Goal: Task Accomplishment & Management: Use online tool/utility

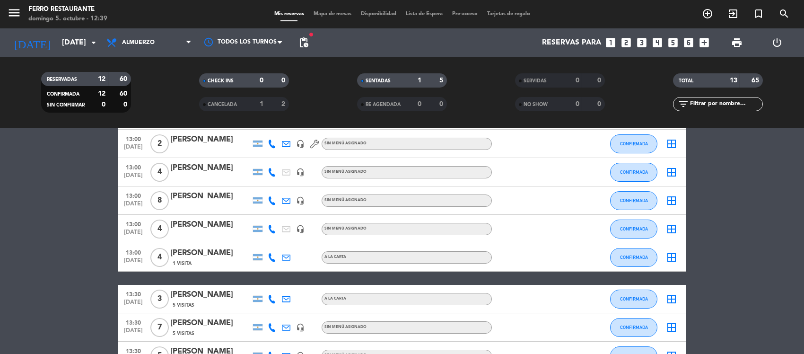
scroll to position [189, 0]
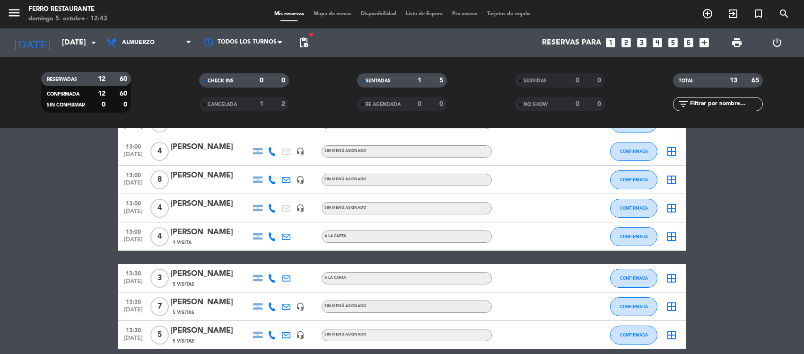
click at [51, 268] on bookings-row "12:30 oct. 5 5 Franco Ivern headset_mic Sin menú asignado CONFIRMADA border_all…" at bounding box center [402, 186] width 804 height 408
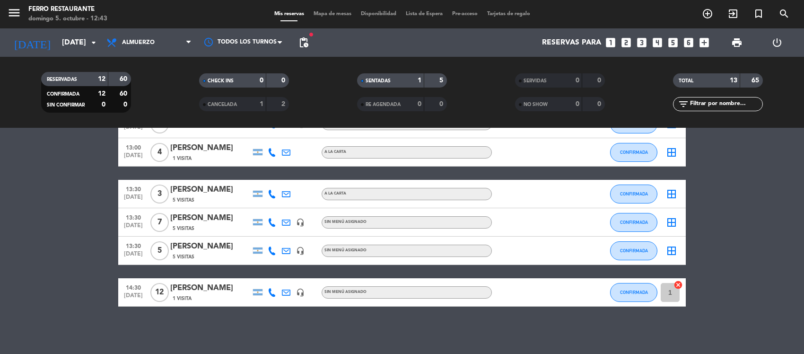
scroll to position [287, 0]
click at [626, 194] on button "CONFIRMADA" at bounding box center [633, 193] width 47 height 19
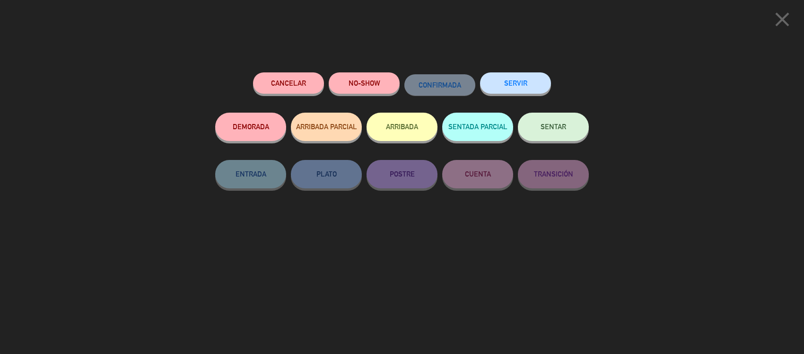
click at [547, 125] on span "SENTAR" at bounding box center [553, 126] width 26 height 8
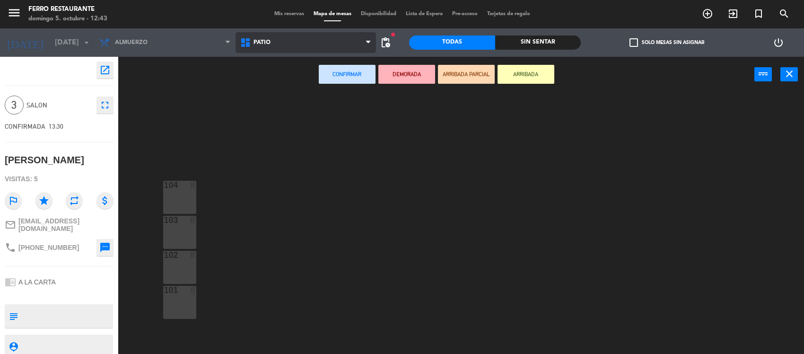
click at [294, 43] on span "Patio" at bounding box center [305, 42] width 141 height 21
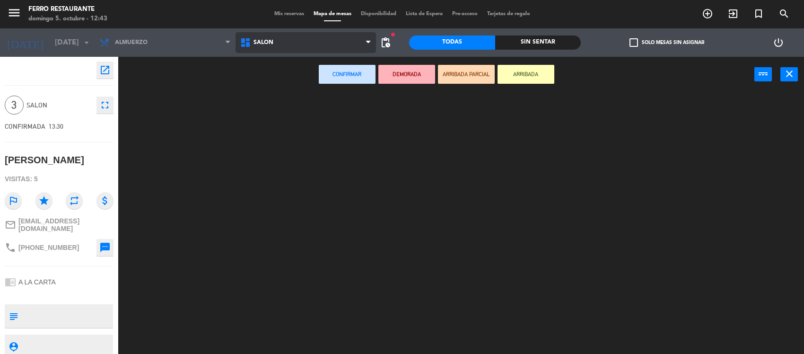
click at [271, 83] on ng-component "menu Ferro Restaurante domingo 5. octubre - 12:43 Mis reservas Mapa de mesas Di…" at bounding box center [402, 177] width 804 height 355
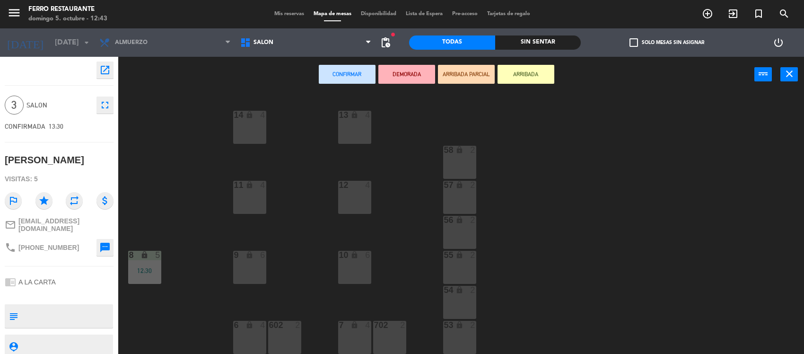
click at [461, 161] on div "58 lock 2" at bounding box center [459, 162] width 33 height 33
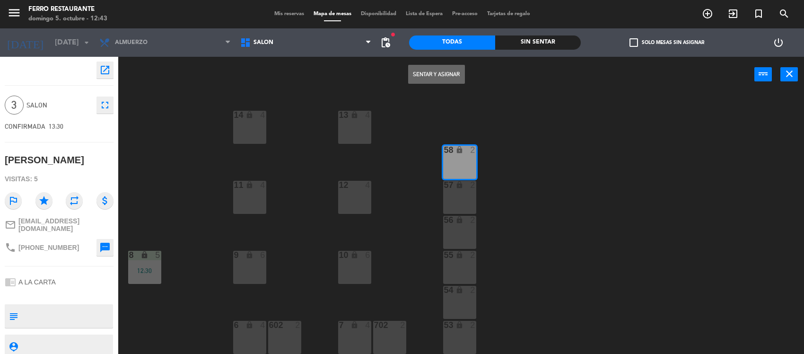
click at [450, 71] on button "Sentar y Asignar" at bounding box center [436, 74] width 57 height 19
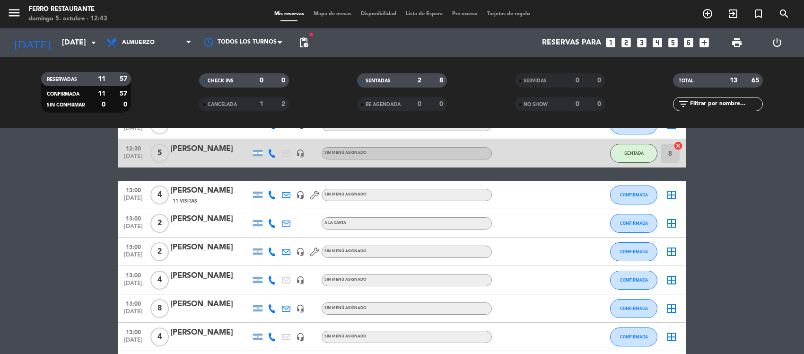
scroll to position [71, 0]
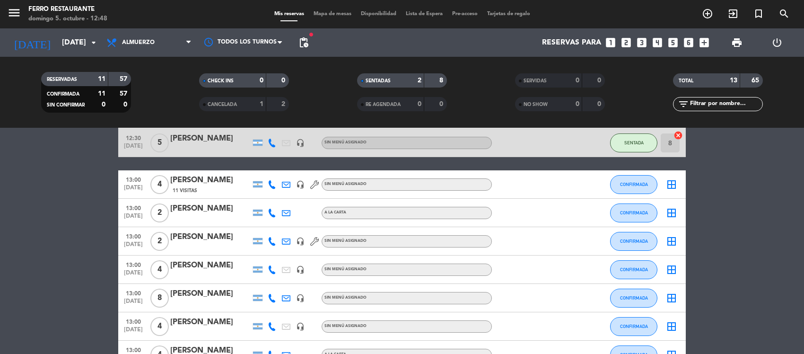
click at [767, 217] on bookings-row "12:30 oct. 5 5 Franco Ivern headset_mic Sin menú asignado CONFIRMADA border_all…" at bounding box center [402, 304] width 804 height 408
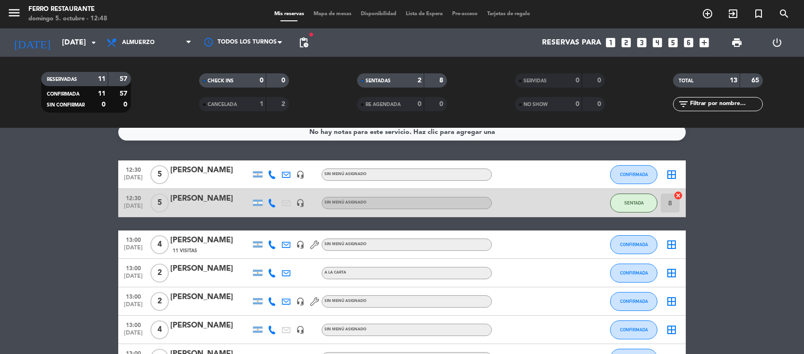
scroll to position [0, 0]
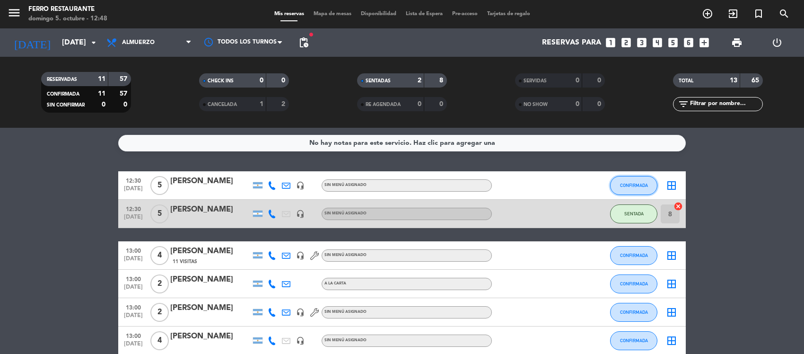
click at [636, 193] on button "CONFIRMADA" at bounding box center [633, 185] width 47 height 19
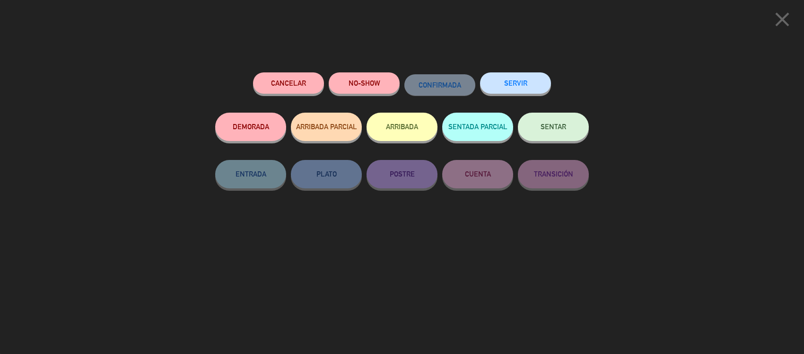
click at [556, 130] on span "SENTAR" at bounding box center [553, 126] width 26 height 8
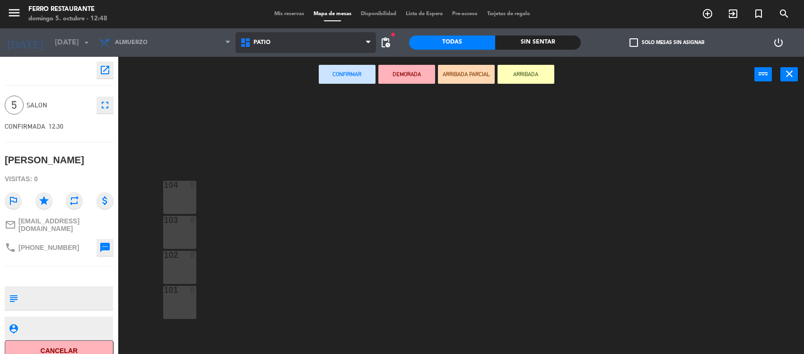
click at [304, 41] on span "Patio" at bounding box center [305, 42] width 141 height 21
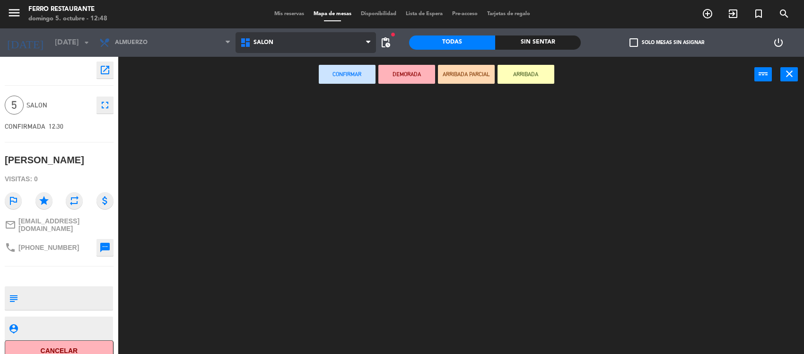
click at [269, 89] on ng-component "menu Ferro Restaurante domingo 5. octubre - 12:48 Mis reservas Mapa de mesas Di…" at bounding box center [402, 177] width 804 height 355
click at [269, 89] on div "Confirmar DEMORADA ARRIBADA PARCIAL ARRIBADA power_input close" at bounding box center [436, 75] width 636 height 36
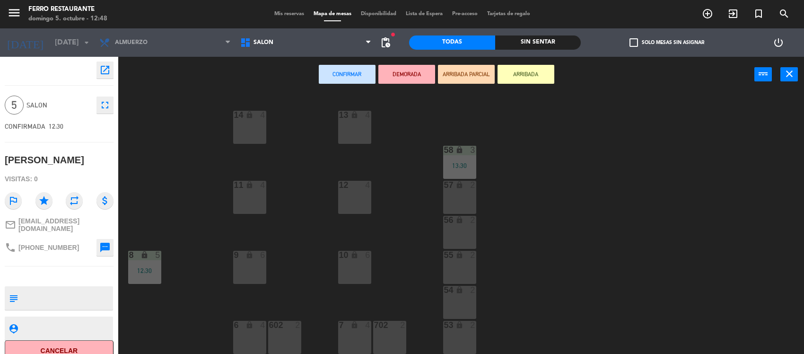
click at [355, 258] on icon "lock" at bounding box center [354, 255] width 8 height 8
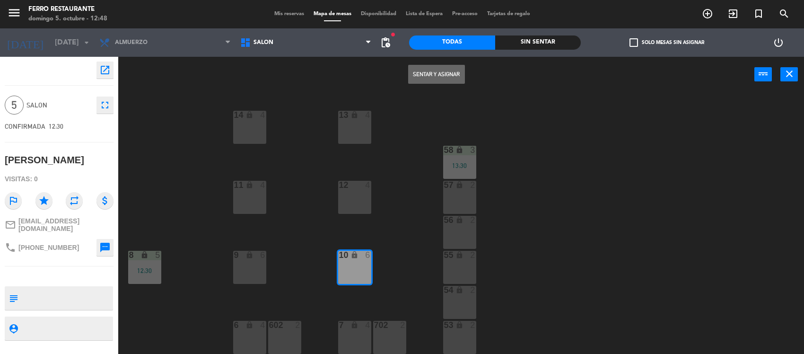
click at [432, 72] on button "Sentar y Asignar" at bounding box center [436, 74] width 57 height 19
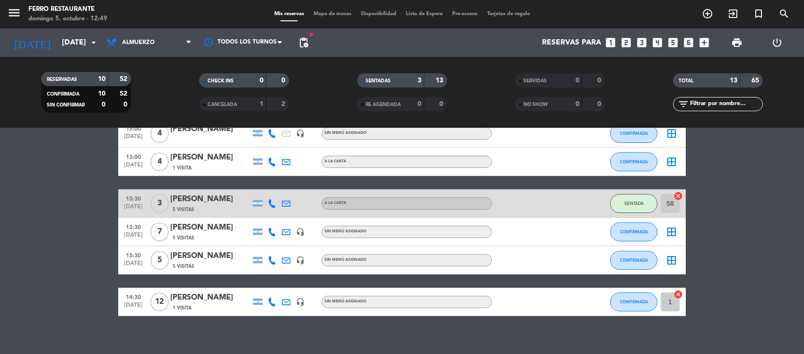
scroll to position [193, 0]
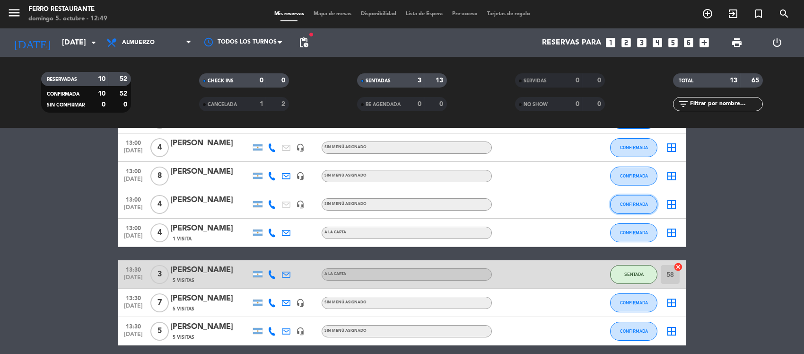
click at [627, 207] on span "CONFIRMADA" at bounding box center [634, 203] width 28 height 5
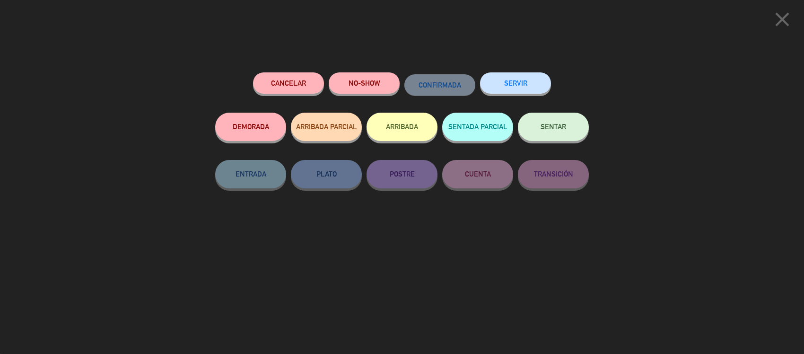
click at [561, 137] on button "SENTAR" at bounding box center [553, 127] width 71 height 28
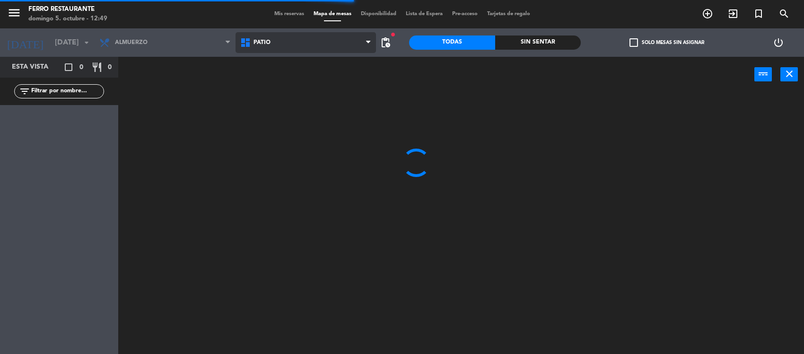
click at [347, 46] on span "Patio" at bounding box center [305, 42] width 141 height 21
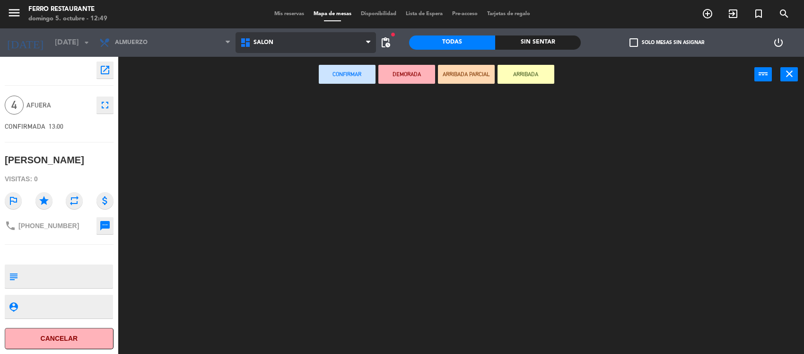
click at [327, 83] on ng-component "menu Ferro Restaurante domingo 5. octubre - 12:49 Mis reservas Mapa de mesas Di…" at bounding box center [402, 177] width 804 height 355
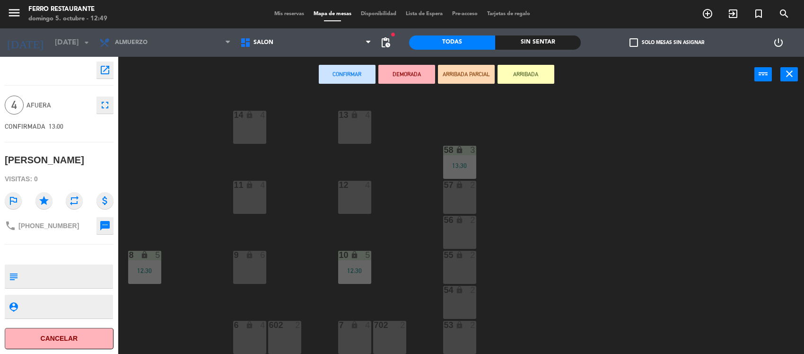
click at [674, 254] on div "13 lock 4 14 lock 4 58 lock 3 13:30 12 4 57 lock 2 11 lock 4 56 lock 2 8 lock 5…" at bounding box center [464, 224] width 677 height 261
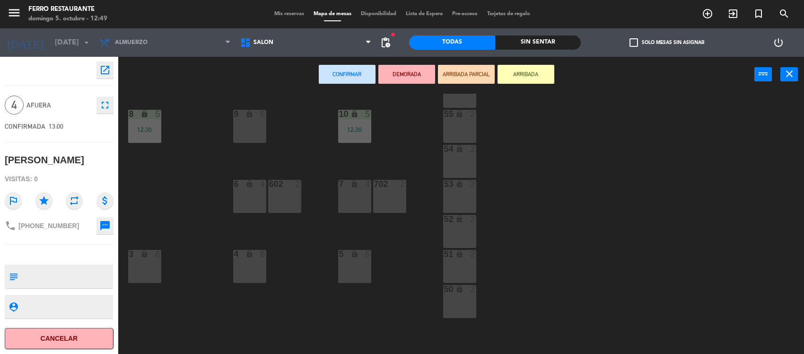
scroll to position [142, 0]
click at [235, 274] on div "4 lock 6" at bounding box center [249, 265] width 33 height 33
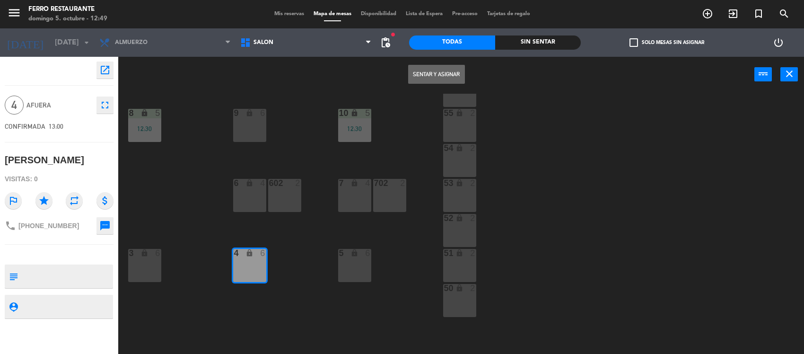
click at [425, 81] on button "Sentar y Asignar" at bounding box center [436, 74] width 57 height 19
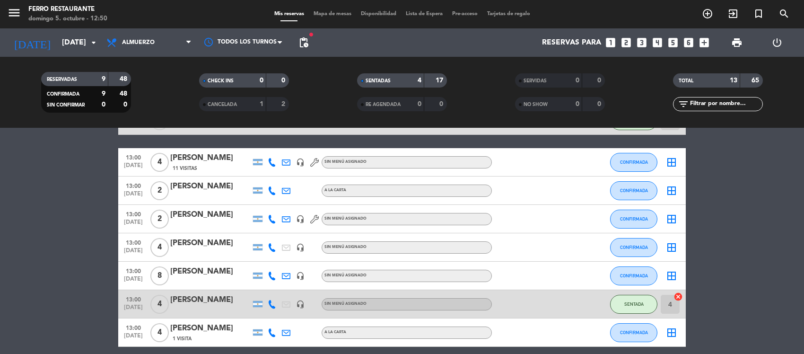
scroll to position [95, 0]
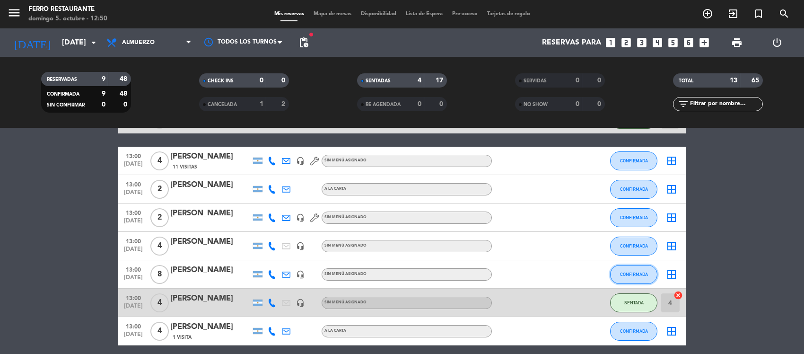
click at [635, 277] on span "CONFIRMADA" at bounding box center [634, 273] width 28 height 5
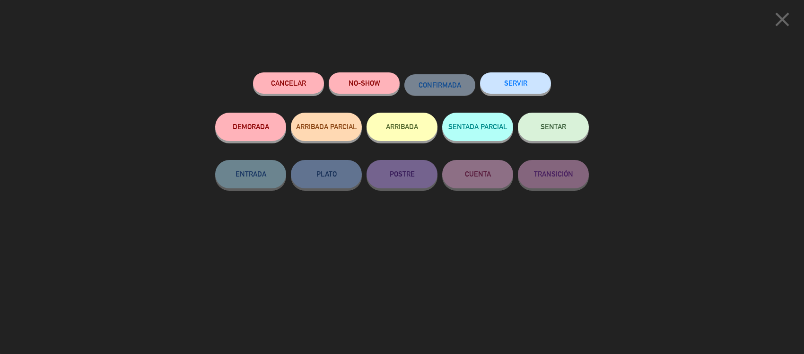
click at [535, 124] on button "SENTAR" at bounding box center [553, 127] width 71 height 28
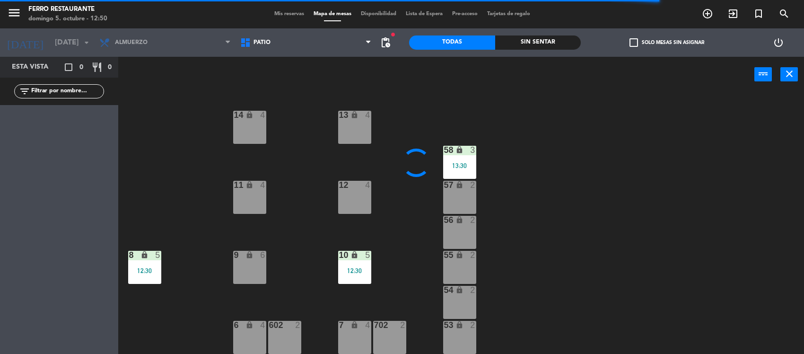
click at [243, 192] on div "11 lock 4" at bounding box center [249, 197] width 33 height 33
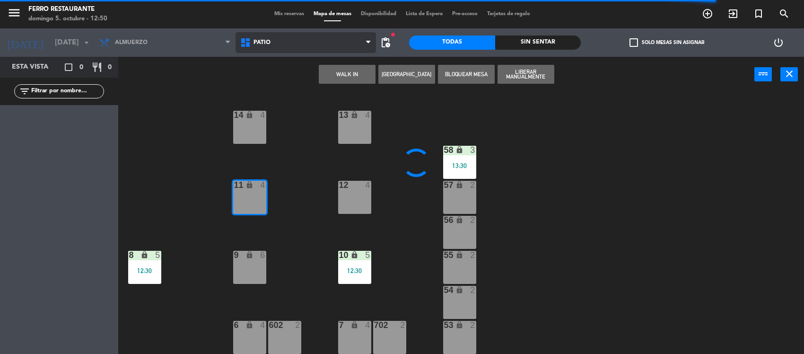
click at [308, 47] on span "Patio" at bounding box center [305, 42] width 141 height 21
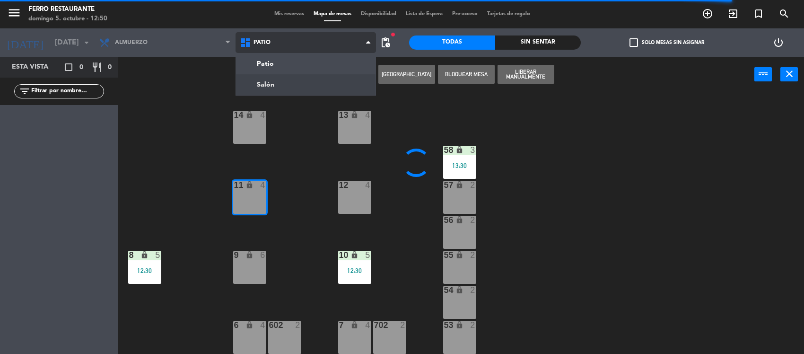
click at [287, 76] on ng-component "menu Ferro Restaurante domingo 5. octubre - 12:50 Mis reservas Mapa de mesas Di…" at bounding box center [402, 177] width 804 height 355
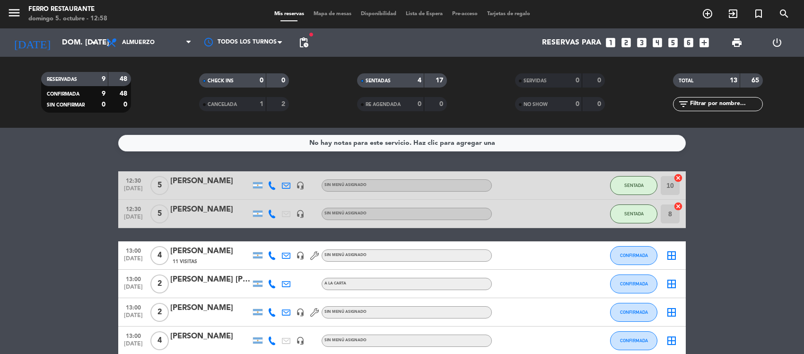
click at [126, 284] on span "13:00" at bounding box center [133, 278] width 24 height 11
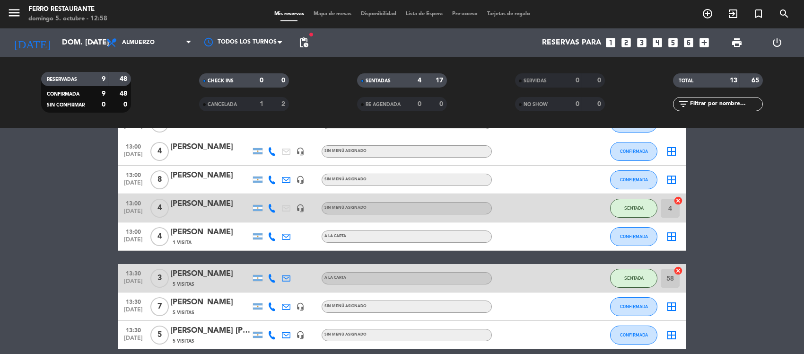
scroll to position [165, 0]
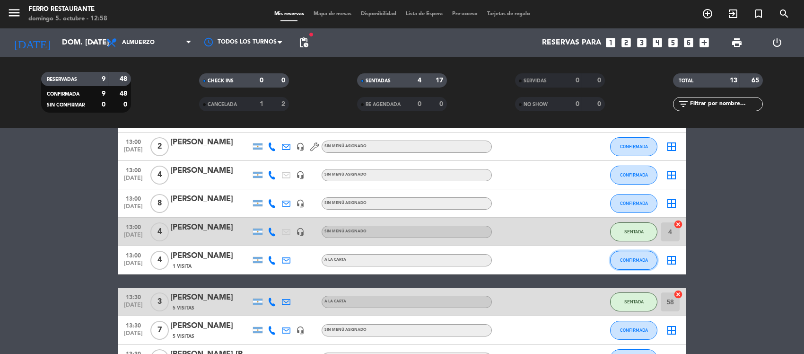
click at [616, 269] on button "CONFIRMADA" at bounding box center [633, 260] width 47 height 19
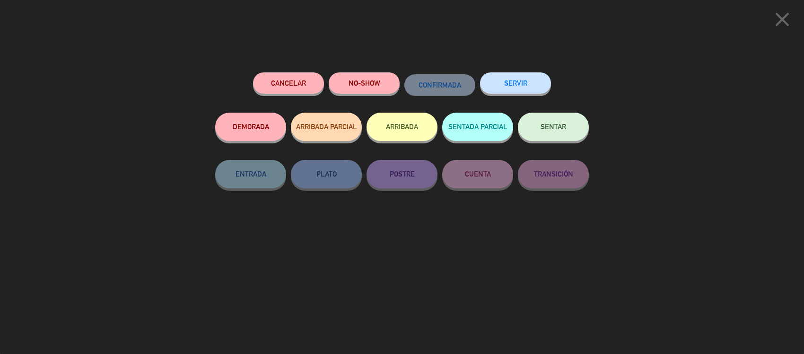
click at [565, 121] on button "SENTAR" at bounding box center [553, 127] width 71 height 28
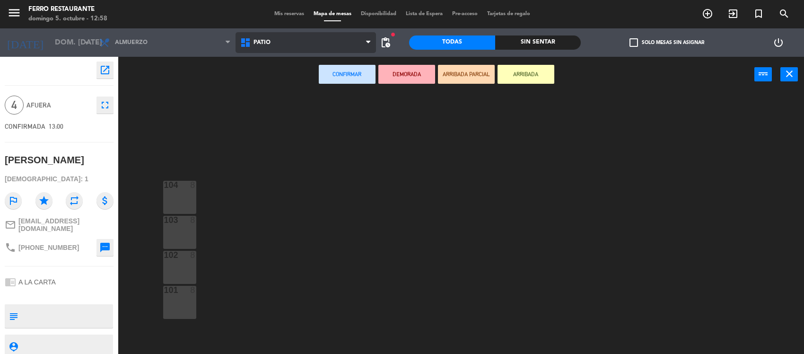
click at [315, 43] on span "Patio" at bounding box center [305, 42] width 141 height 21
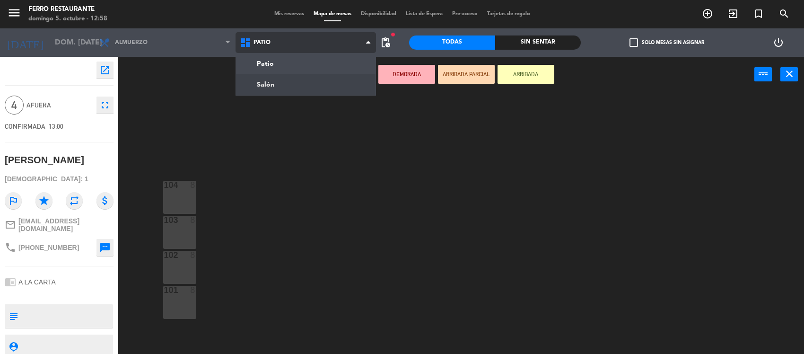
click at [288, 81] on ng-component "menu Ferro Restaurante [PERSON_NAME] 5. octubre - 12:58 Mis reservas Mapa de me…" at bounding box center [402, 177] width 804 height 355
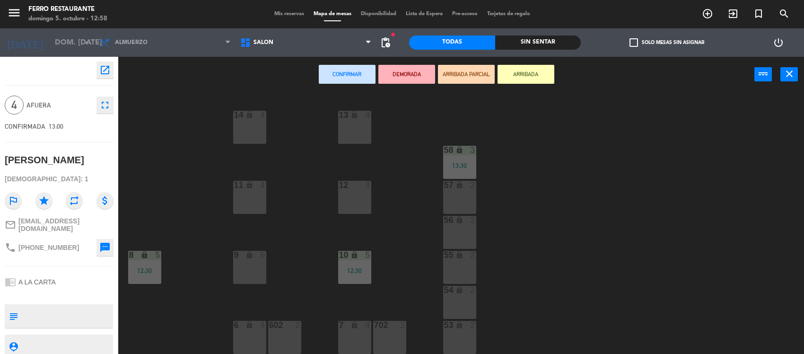
click at [655, 174] on div "13 lock 4 14 lock 4 58 lock 3 13:30 12 4 57 lock 2 11 lock 4 56 lock 2 8 lock 5…" at bounding box center [464, 224] width 677 height 261
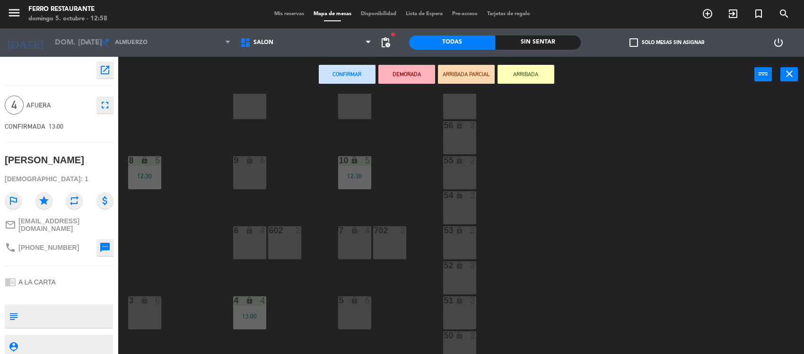
scroll to position [118, 0]
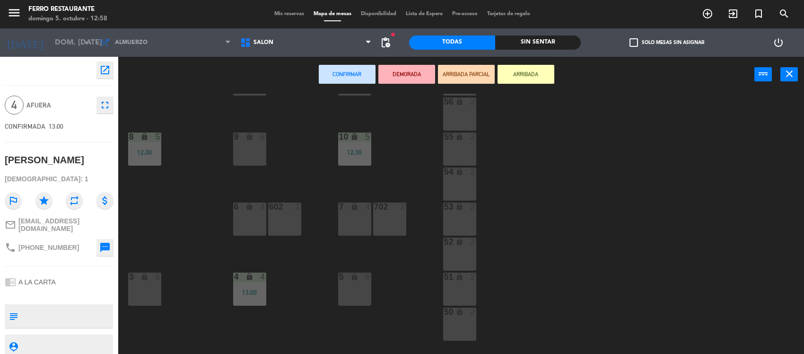
click at [357, 291] on div "5 lock 6" at bounding box center [354, 288] width 33 height 33
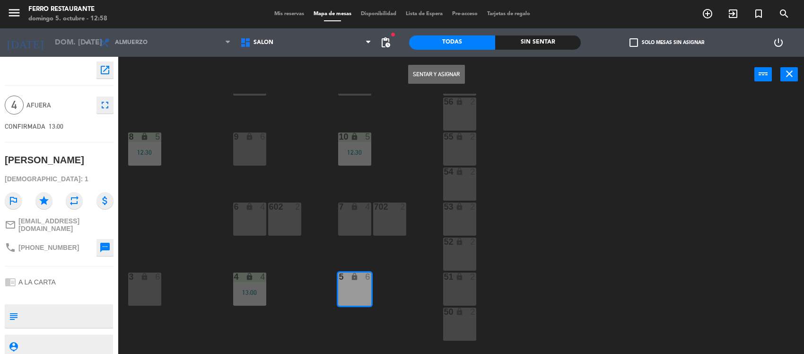
click at [434, 71] on button "Sentar y Asignar" at bounding box center [436, 74] width 57 height 19
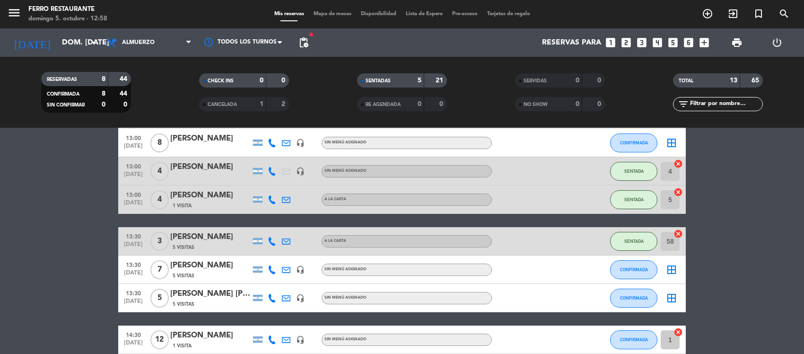
scroll to position [236, 0]
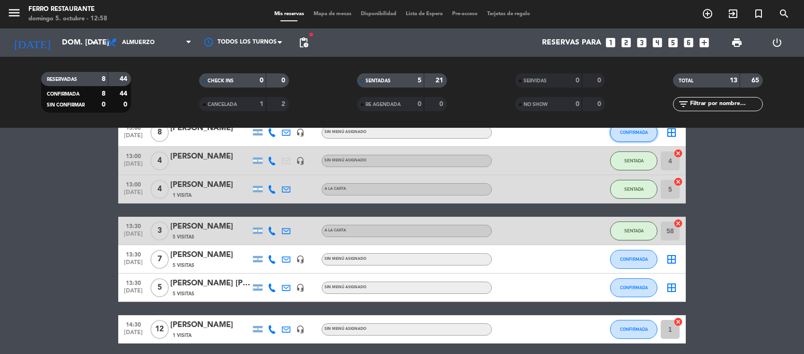
click at [634, 134] on button "CONFIRMADA" at bounding box center [633, 132] width 47 height 19
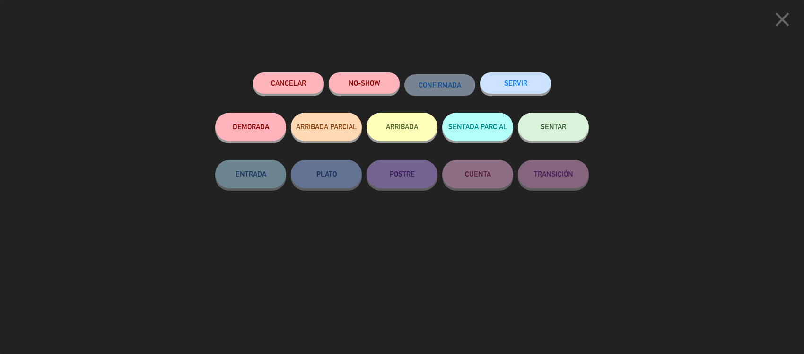
click at [562, 138] on button "SENTAR" at bounding box center [553, 127] width 71 height 28
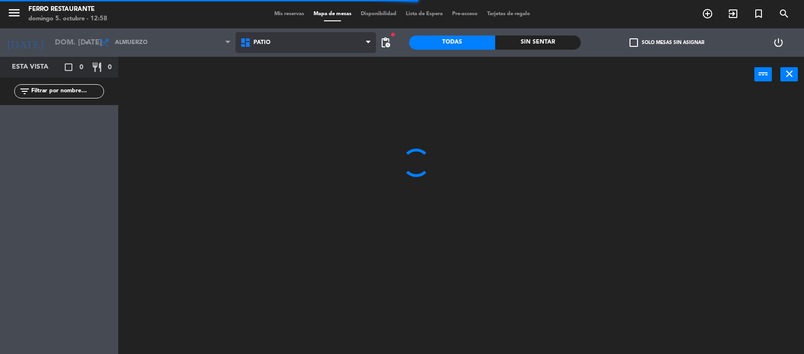
click at [284, 45] on span "Patio" at bounding box center [305, 42] width 141 height 21
click at [270, 83] on ng-component "menu Ferro Restaurante [PERSON_NAME] 5. octubre - 12:58 Mis reservas Mapa de me…" at bounding box center [402, 177] width 804 height 355
